Goal: Information Seeking & Learning: Learn about a topic

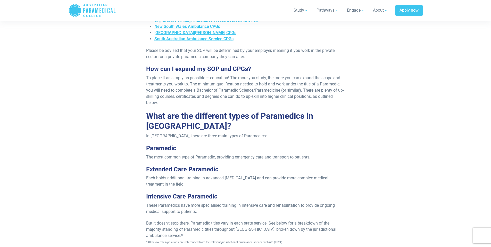
scroll to position [464, 0]
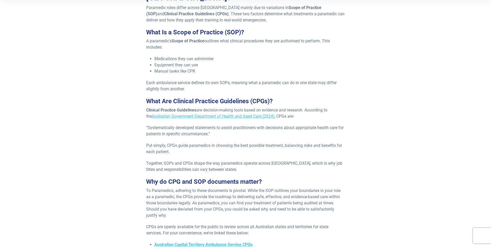
scroll to position [206, 0]
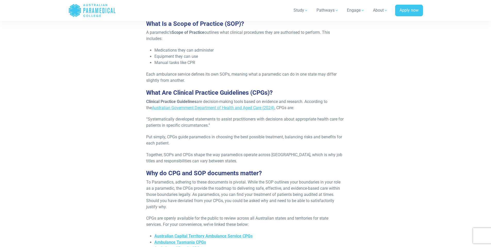
click at [281, 152] on p "Together, SOPs and CPGs shape the way paramedics operate across [GEOGRAPHIC_DAT…" at bounding box center [245, 158] width 199 height 12
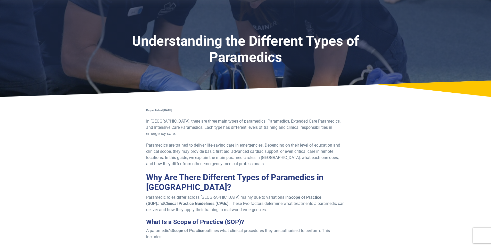
scroll to position [0, 0]
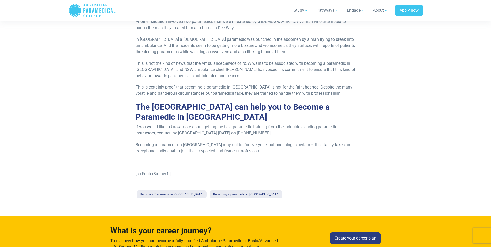
scroll to position [284, 0]
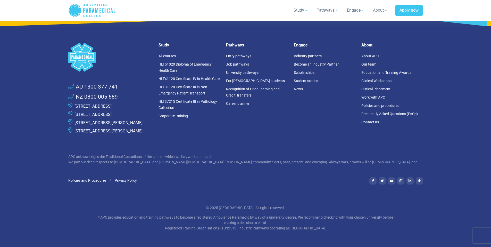
scroll to position [502, 0]
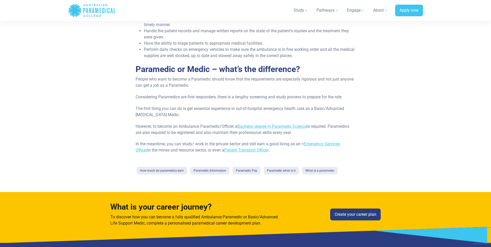
scroll to position [270, 0]
